Goal: Information Seeking & Learning: Learn about a topic

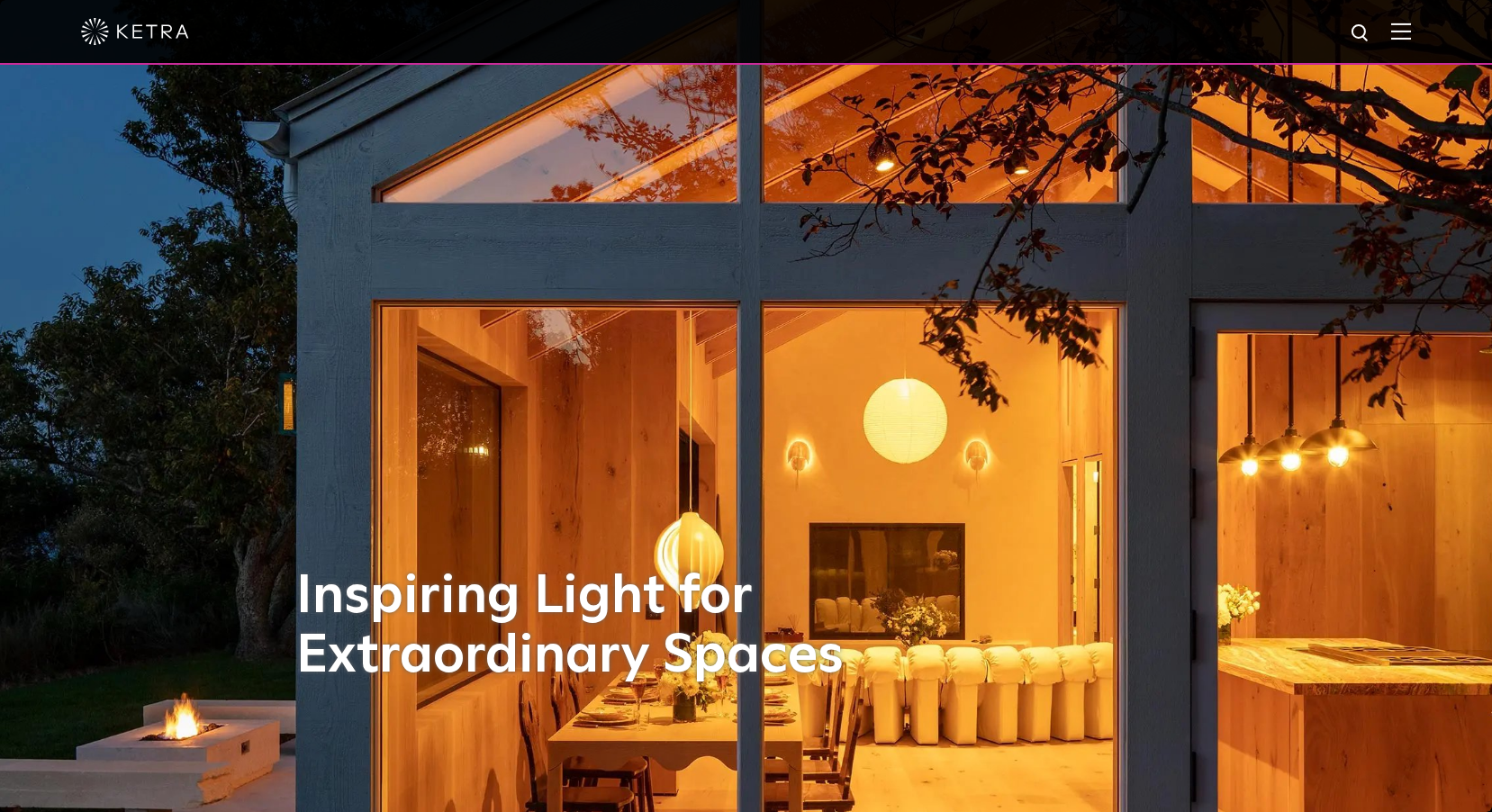
click at [1411, 42] on div at bounding box center [746, 32] width 1330 height 63
click at [1411, 34] on img at bounding box center [1401, 31] width 20 height 17
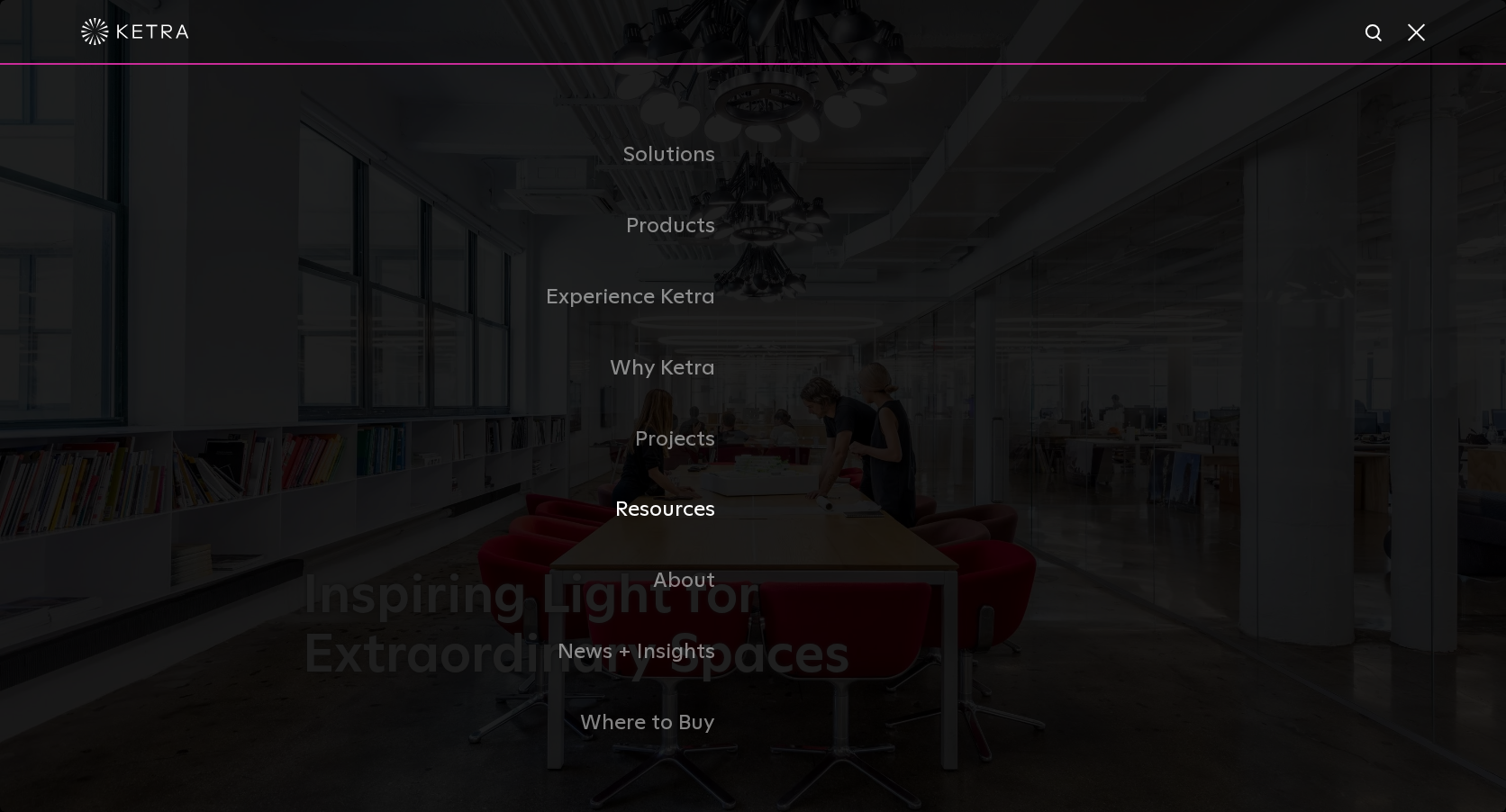
click at [701, 515] on link "Resources" at bounding box center [528, 510] width 450 height 71
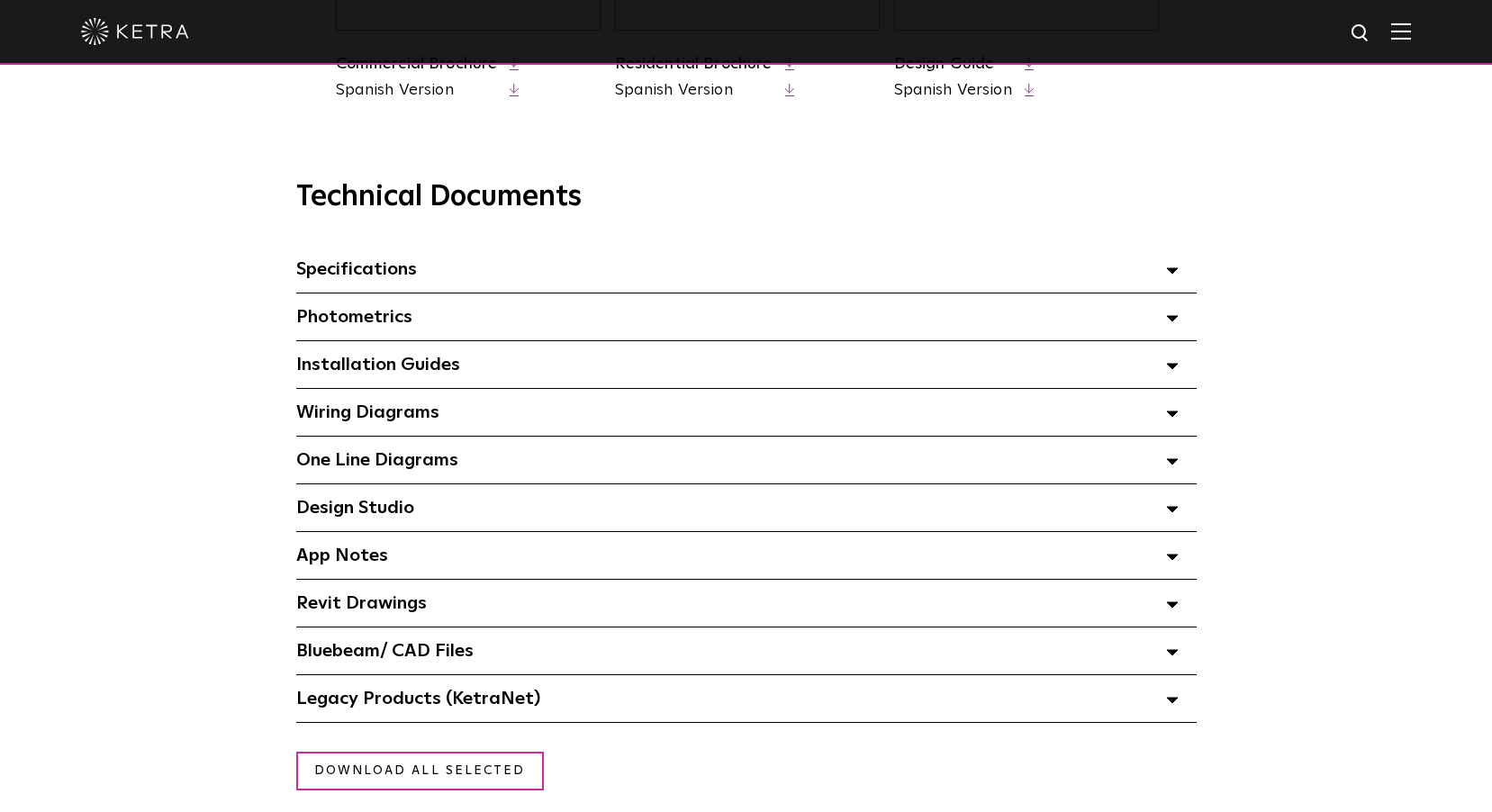
scroll to position [1170, 0]
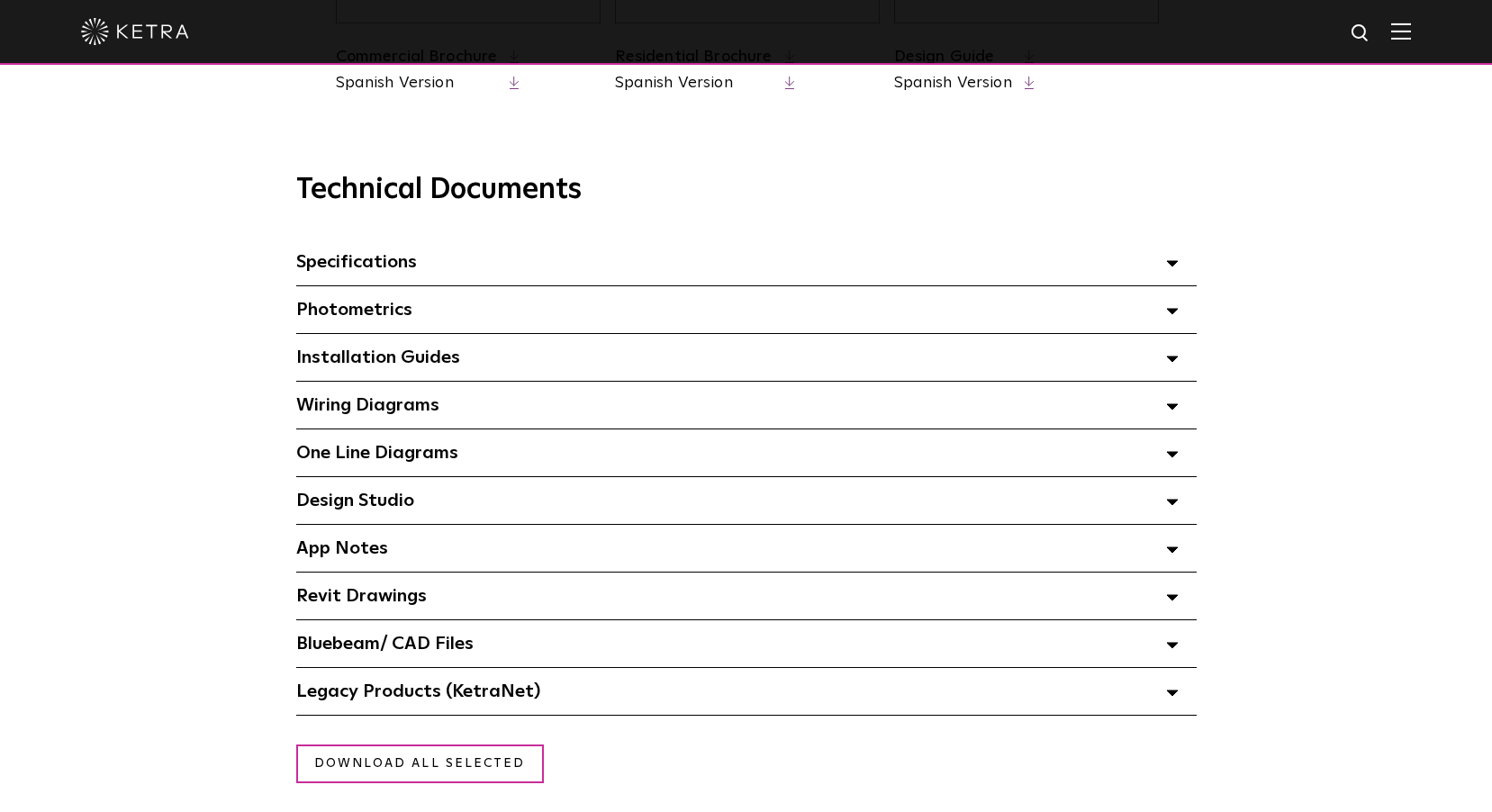
click at [439, 561] on div "App Notes Select checkboxes to use the bulk download option below" at bounding box center [747, 548] width 901 height 47
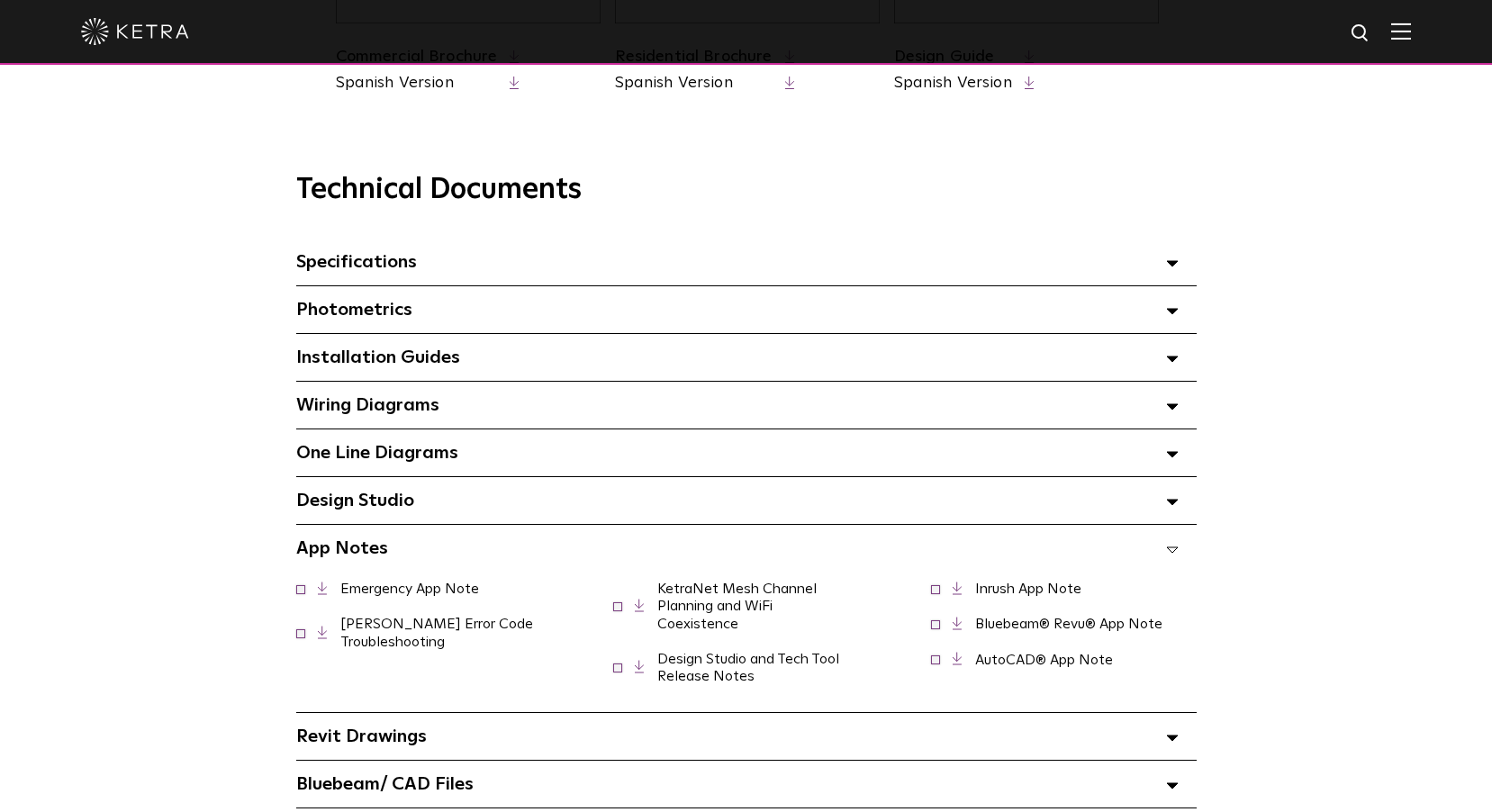
click at [416, 639] on link "[PERSON_NAME] Error Code Troubleshooting" at bounding box center [436, 632] width 193 height 32
